Goal: Task Accomplishment & Management: Use online tool/utility

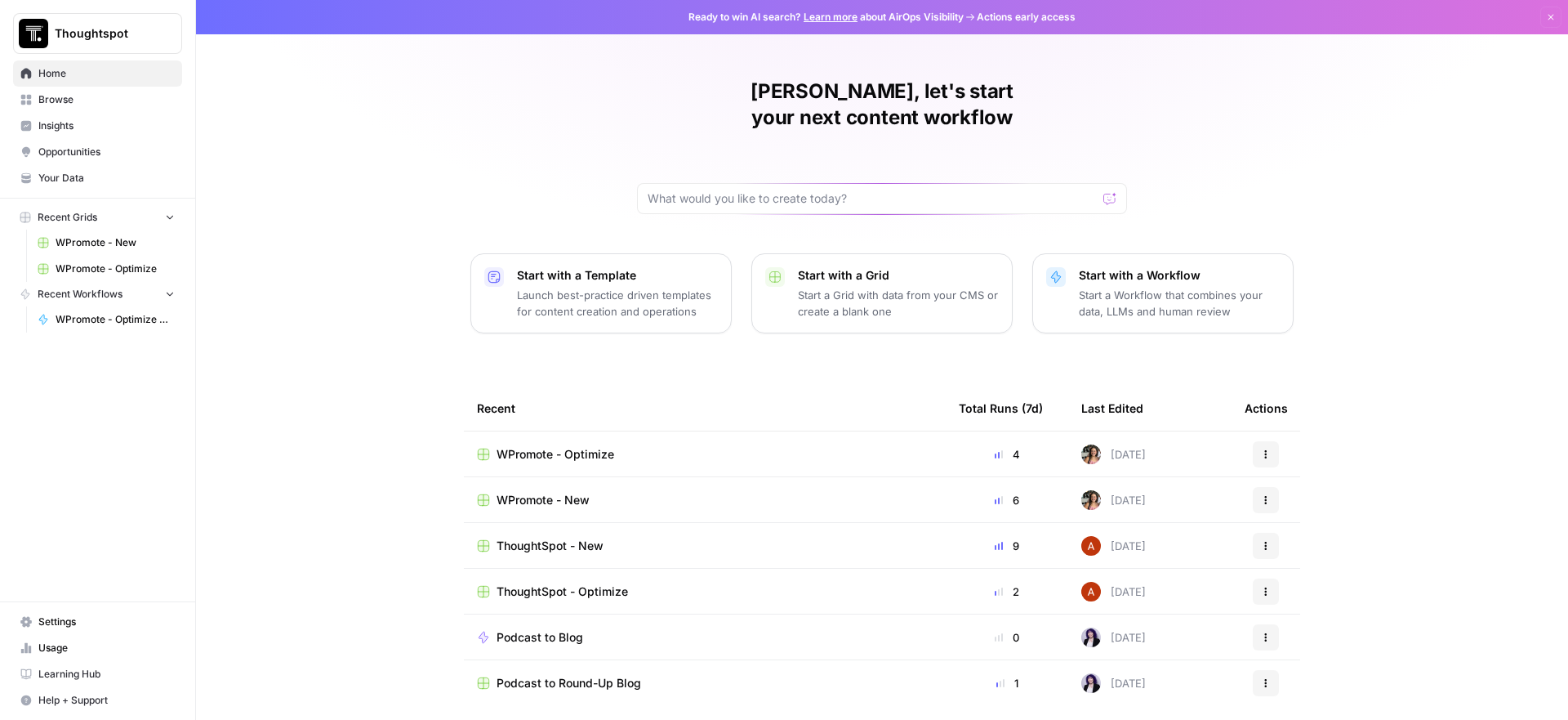
click at [116, 260] on link "WPromote - Optimize" at bounding box center [106, 269] width 152 height 26
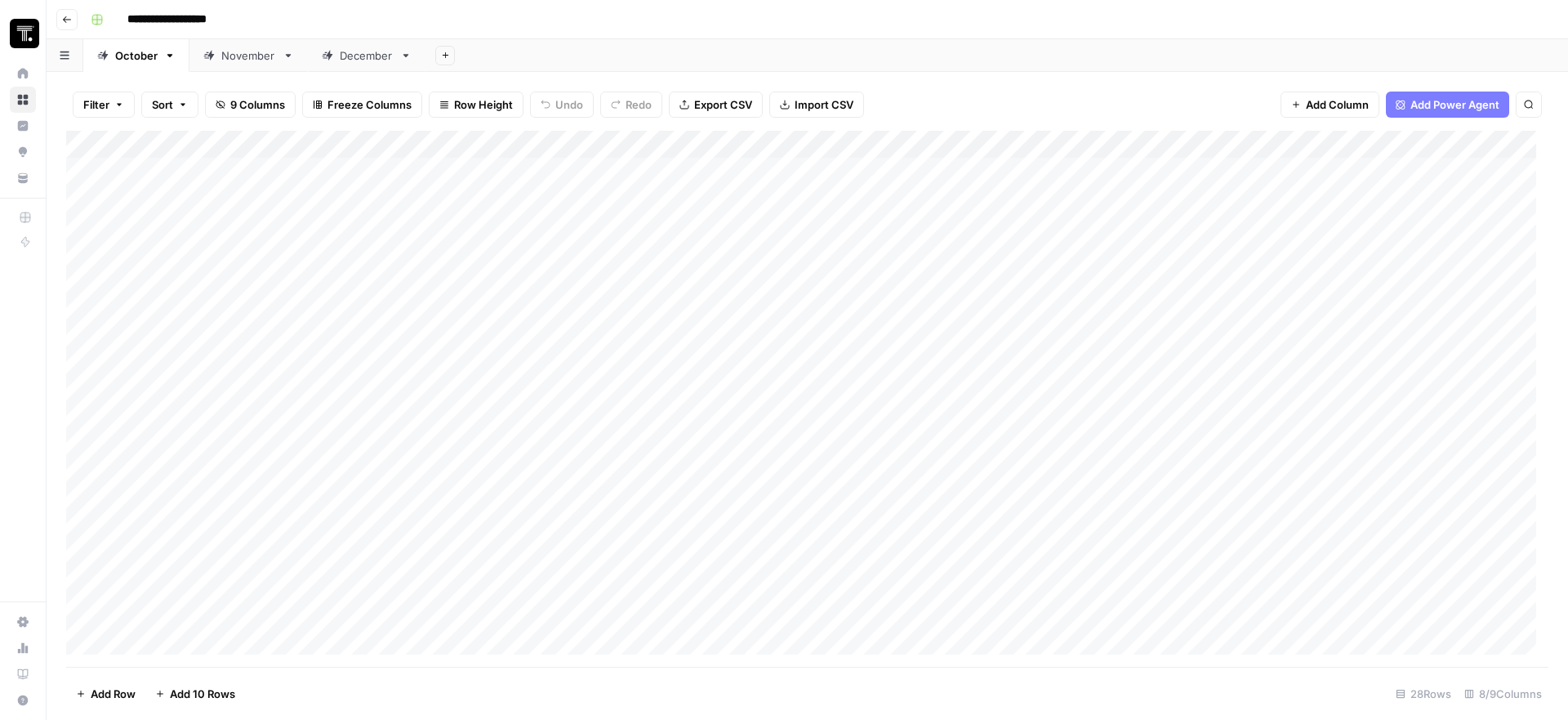
click at [754, 196] on div "Add Column" at bounding box center [807, 398] width 1482 height 536
click at [892, 203] on div "Add Column" at bounding box center [807, 398] width 1482 height 536
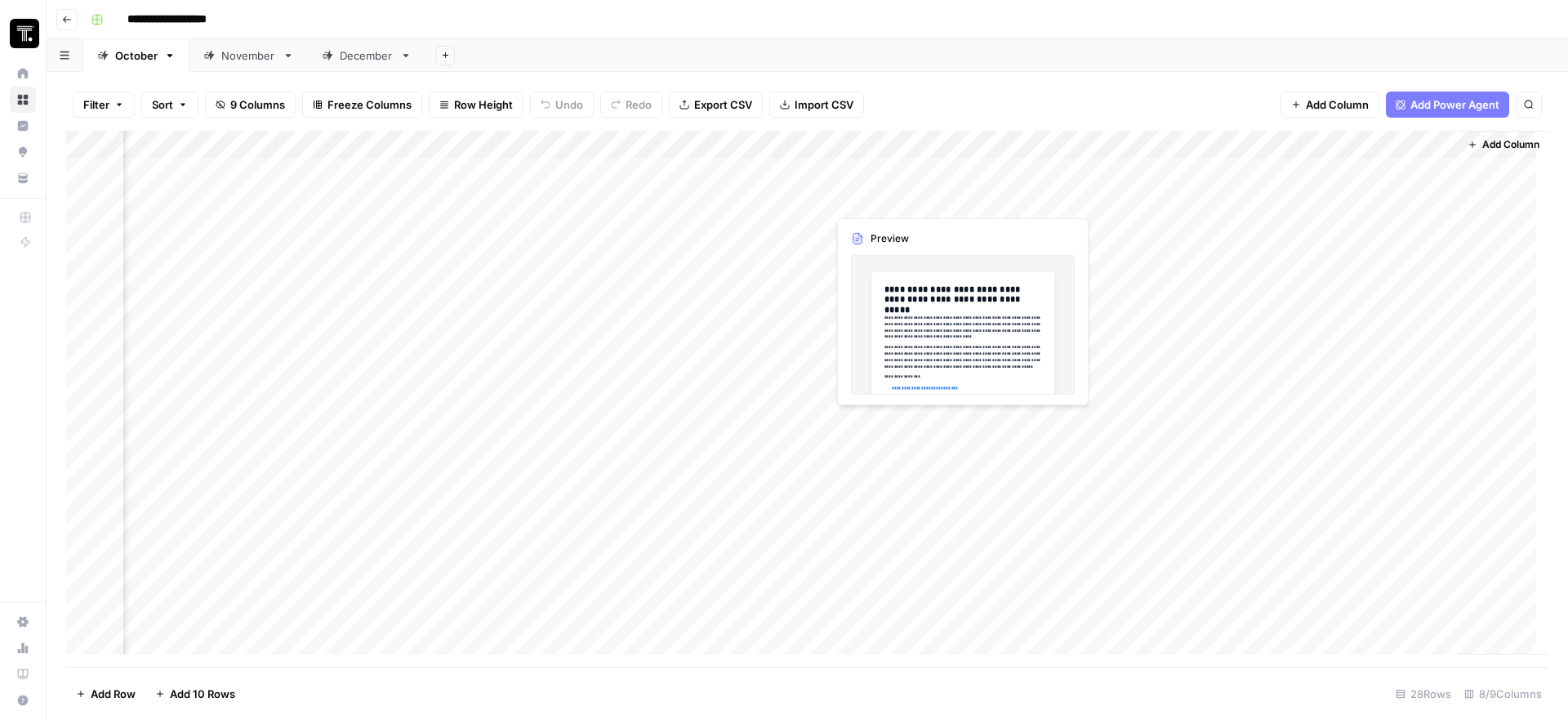
click at [892, 202] on div "Add Column" at bounding box center [807, 398] width 1482 height 536
